Goal: Task Accomplishment & Management: Complete application form

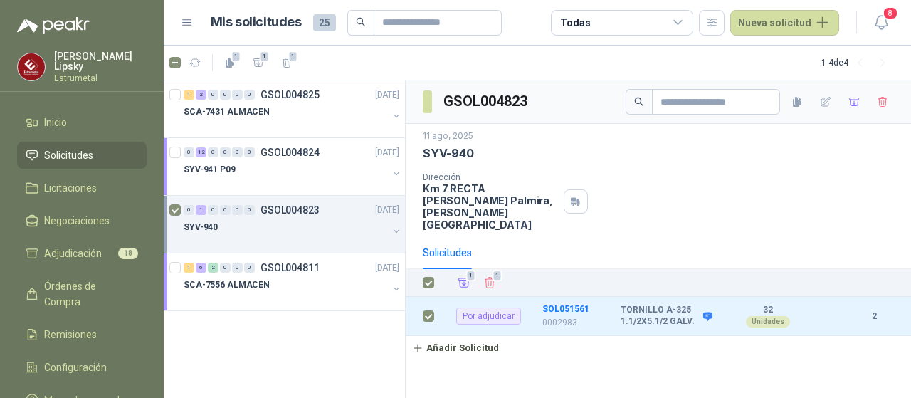
click at [83, 153] on span "Solicitudes" at bounding box center [68, 155] width 49 height 16
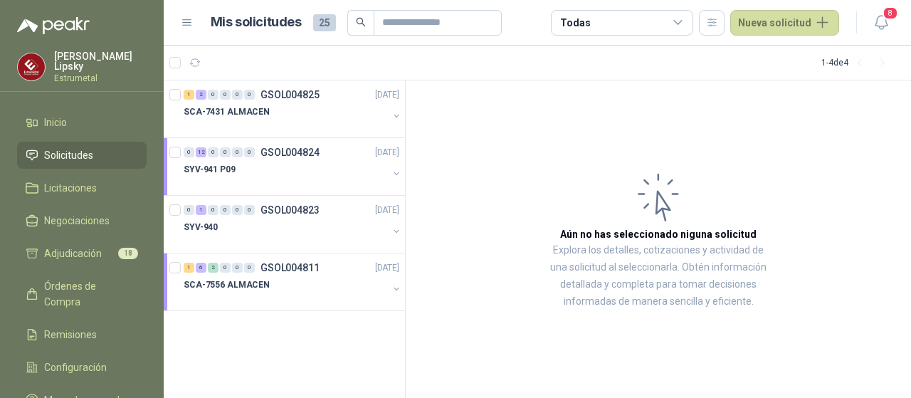
click at [71, 150] on span "Solicitudes" at bounding box center [68, 155] width 49 height 16
click at [769, 22] on button "Nueva solicitud" at bounding box center [784, 23] width 109 height 26
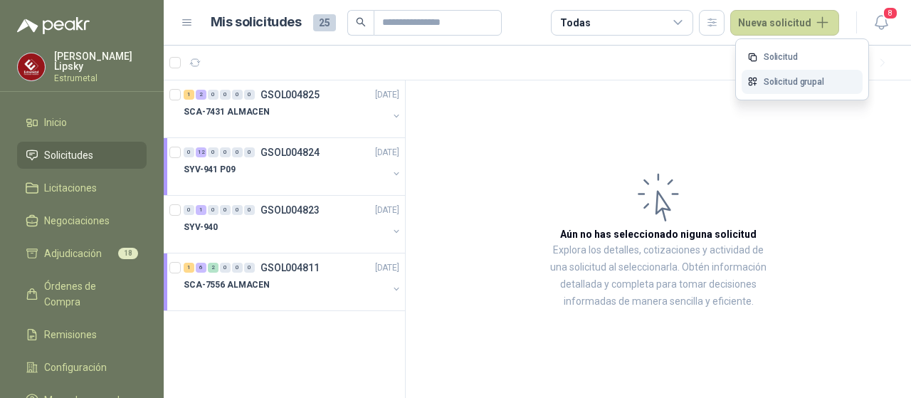
click at [796, 79] on link "Solicitud grupal" at bounding box center [802, 82] width 121 height 25
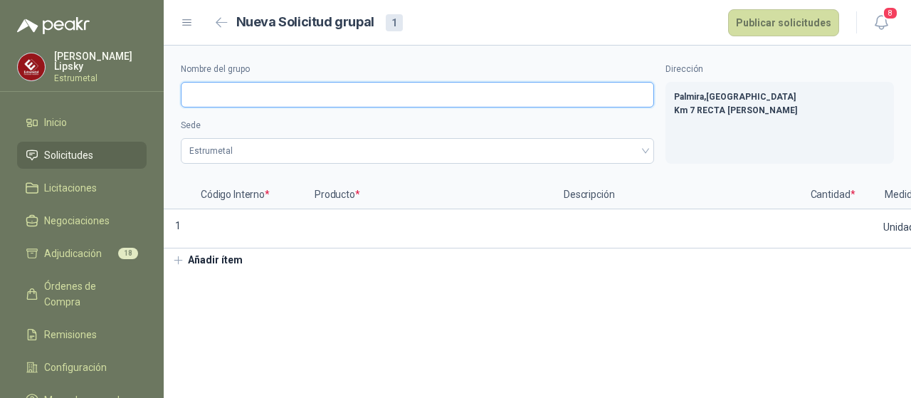
click at [233, 93] on input "Nombre del grupo" at bounding box center [417, 95] width 473 height 26
type input "**********"
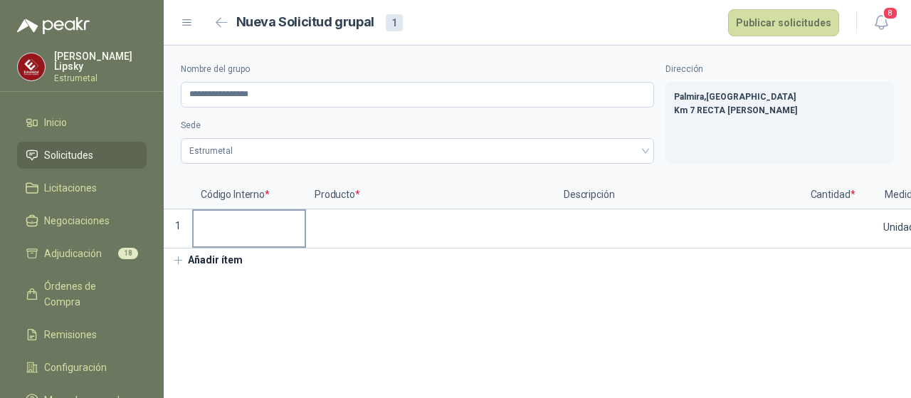
click at [234, 225] on input at bounding box center [249, 225] width 111 height 28
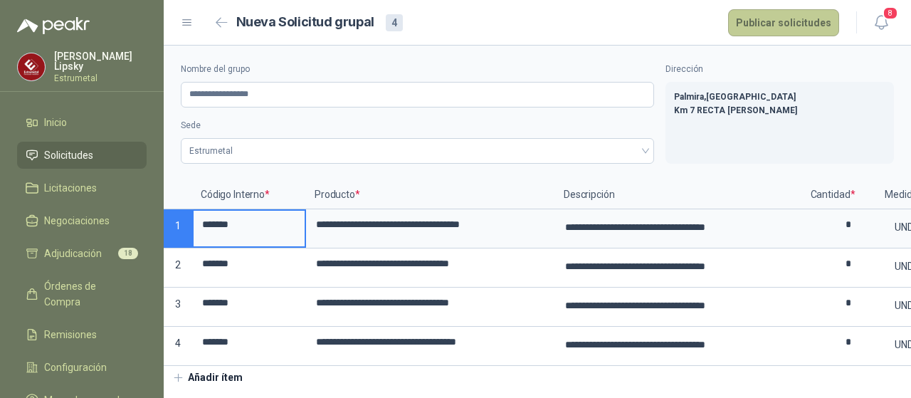
click at [795, 22] on button "Publicar solicitudes" at bounding box center [783, 22] width 111 height 27
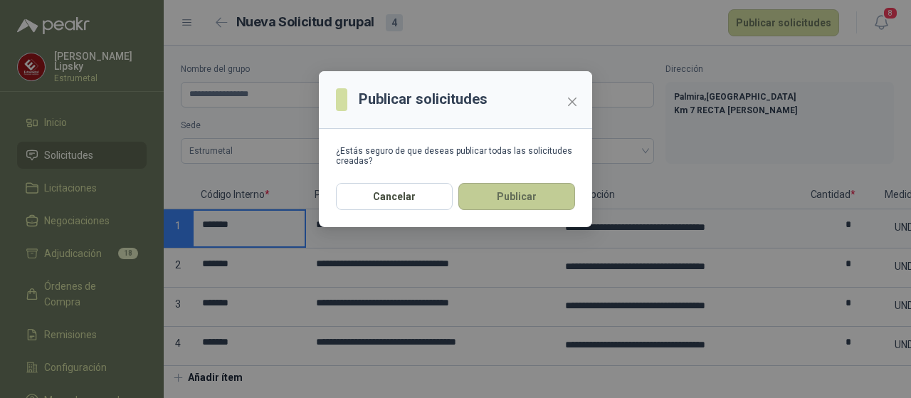
click at [504, 196] on button "Publicar" at bounding box center [516, 196] width 117 height 27
